Goal: Book appointment/travel/reservation

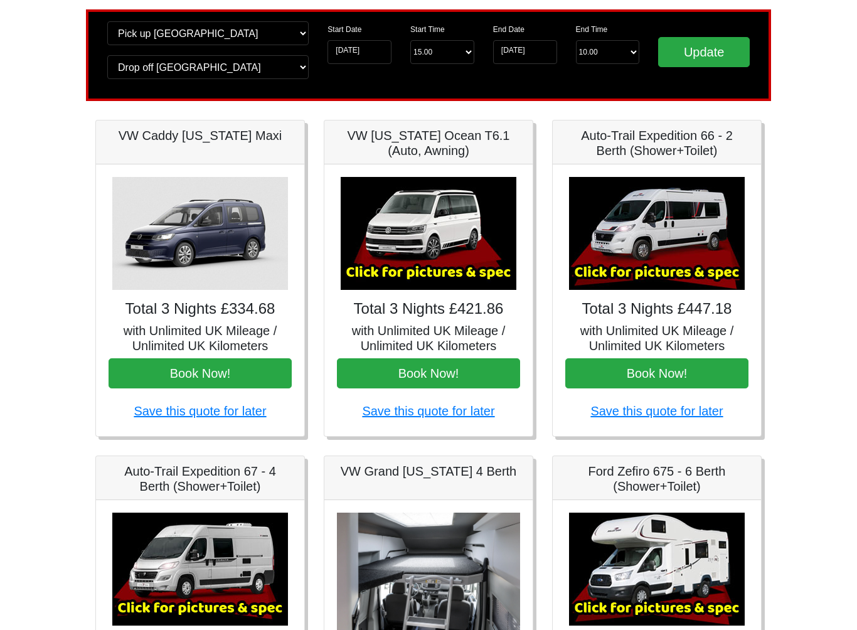
scroll to position [87, 0]
click at [525, 52] on input "[DATE]" at bounding box center [525, 52] width 64 height 24
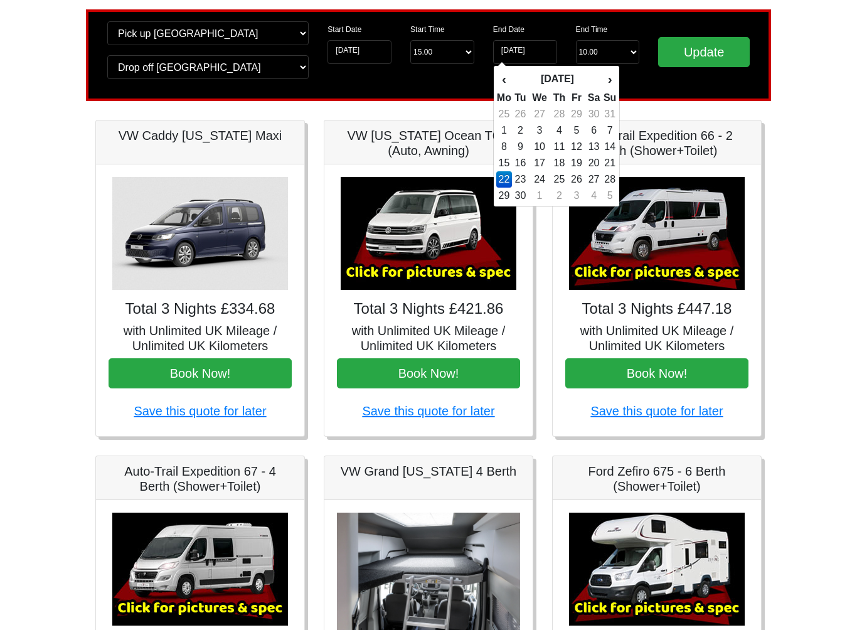
click at [607, 163] on td "21" at bounding box center [610, 163] width 14 height 16
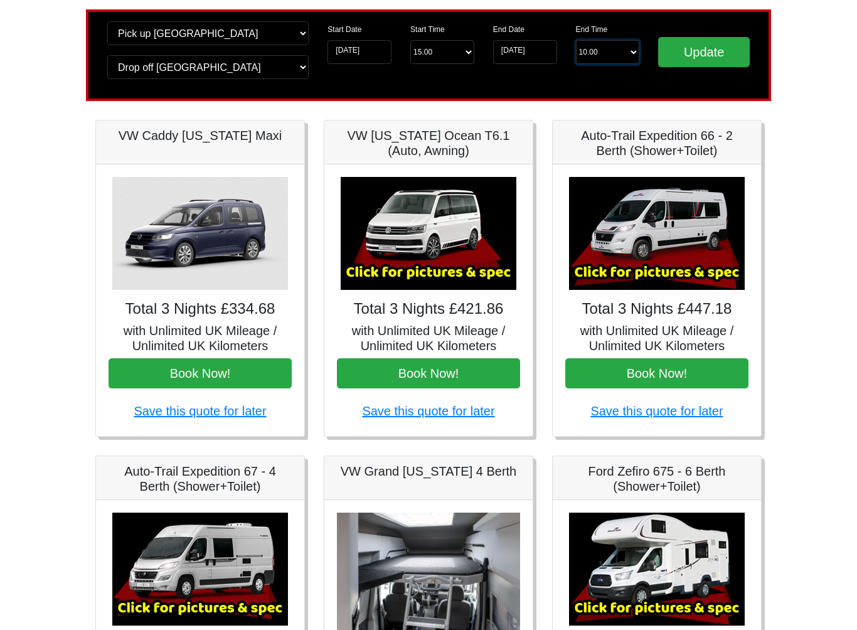
click at [630, 50] on select "End Time 10.00 -------- 08.00 am 09.00 am 10.00 am 11.00 am ([DATE] Only)" at bounding box center [608, 52] width 64 height 24
click at [546, 56] on input "[DATE]" at bounding box center [525, 52] width 64 height 24
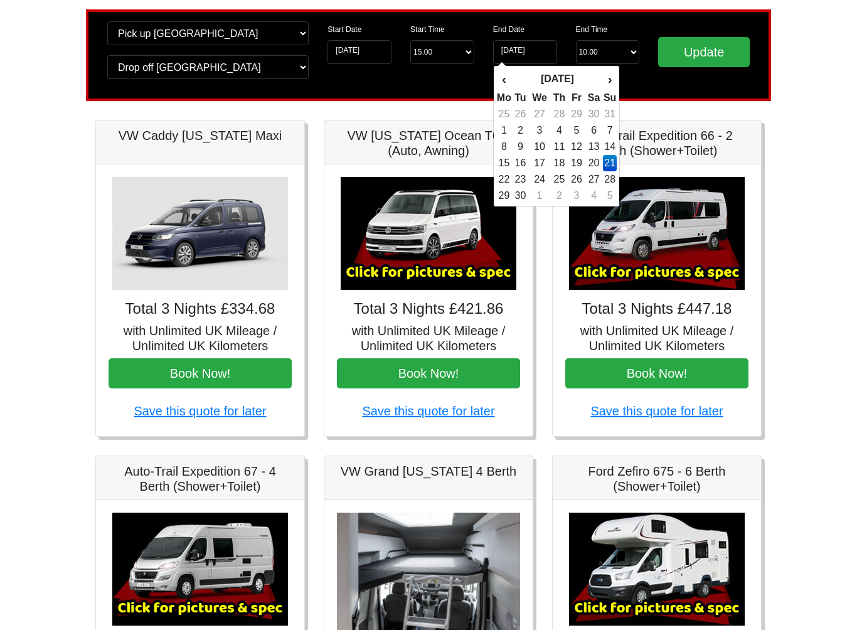
click at [508, 182] on td "22" at bounding box center [504, 179] width 16 height 16
type input "[DATE]"
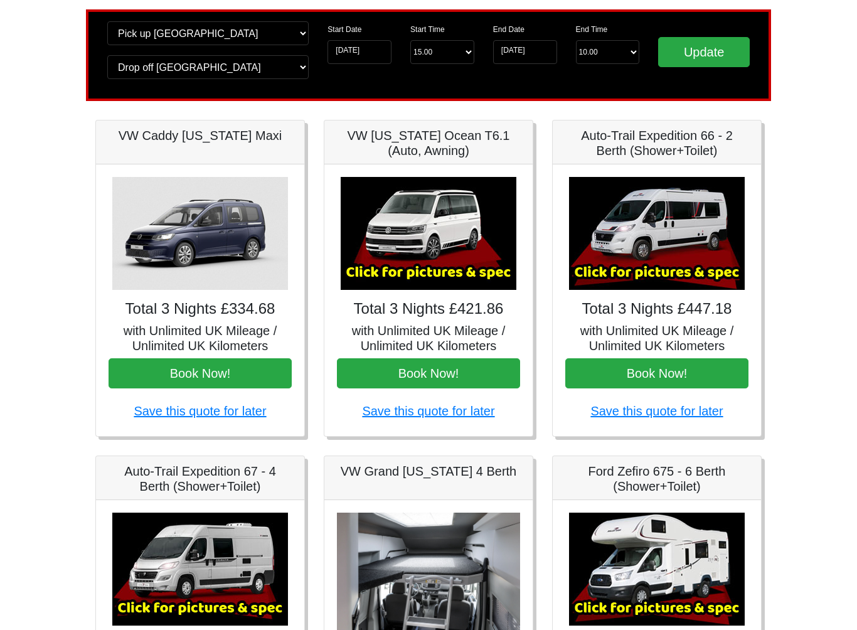
click at [442, 139] on h5 "VW [US_STATE] Ocean T6.1 (Auto, Awning)" at bounding box center [428, 143] width 183 height 30
click at [417, 275] on img at bounding box center [429, 233] width 176 height 113
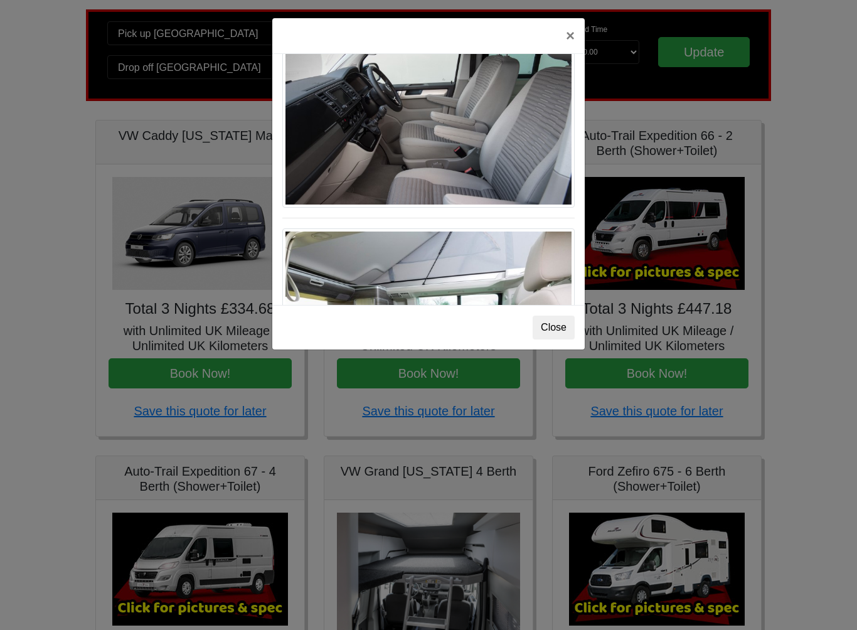
click at [567, 38] on button "×" at bounding box center [570, 35] width 29 height 35
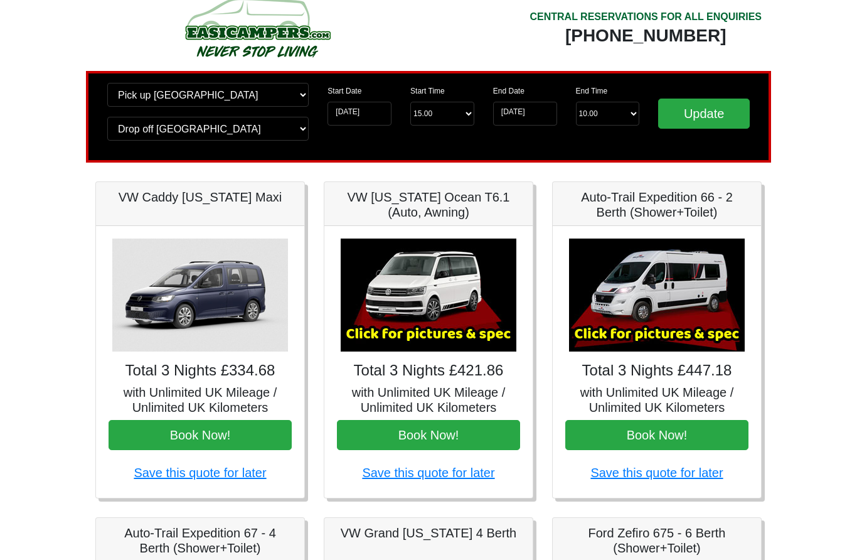
scroll to position [0, 0]
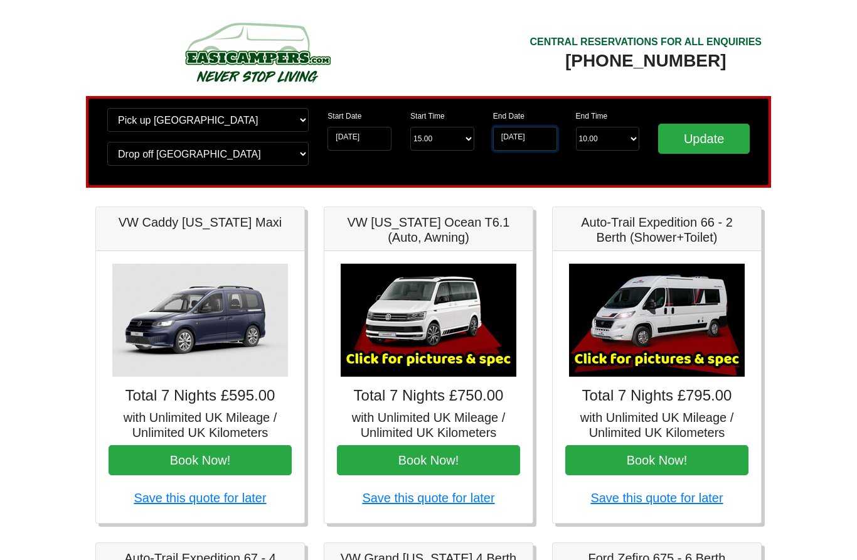
click at [516, 139] on input "26-09-2025" at bounding box center [525, 139] width 64 height 24
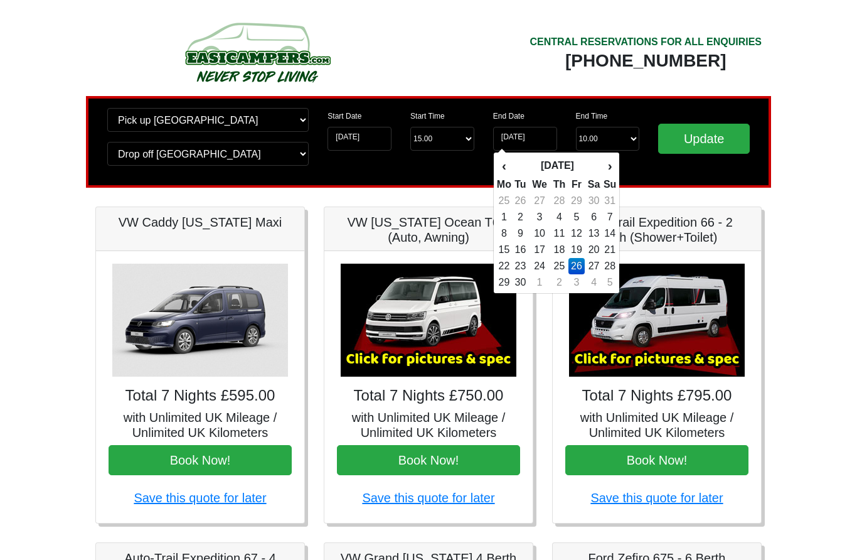
click at [506, 270] on td "22" at bounding box center [504, 266] width 16 height 16
type input "[DATE]"
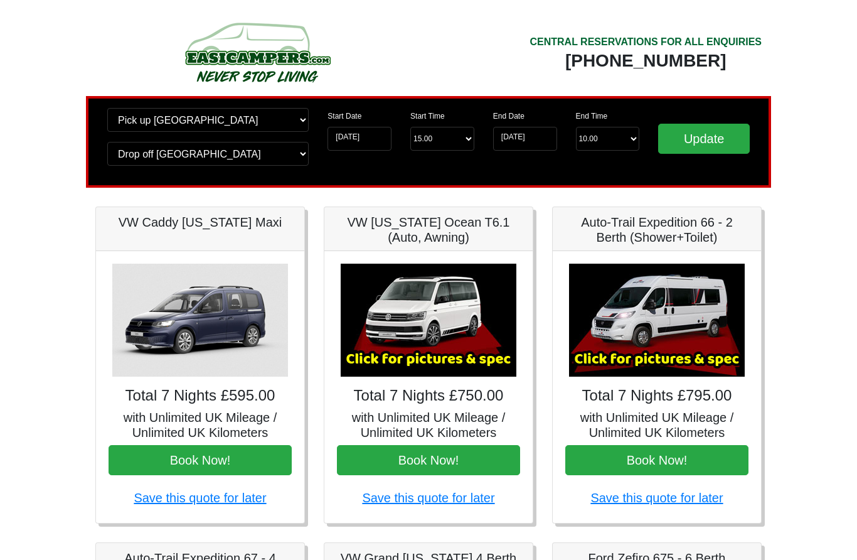
click at [710, 139] on input "Update" at bounding box center [704, 139] width 92 height 30
